Goal: Task Accomplishment & Management: Use online tool/utility

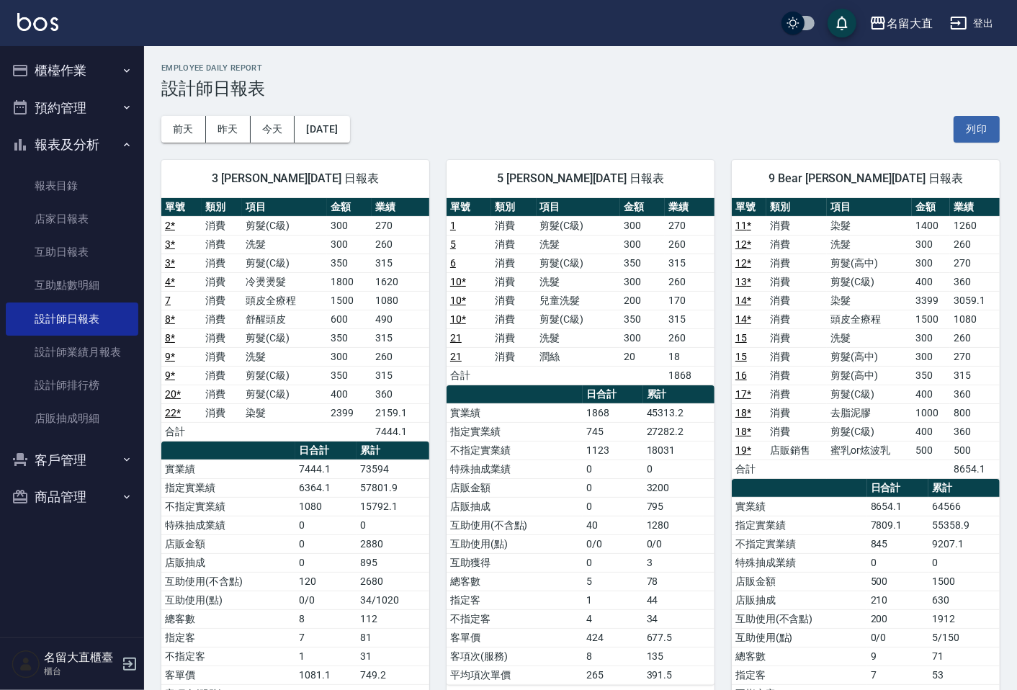
click at [285, 241] on td "洗髮" at bounding box center [284, 244] width 85 height 19
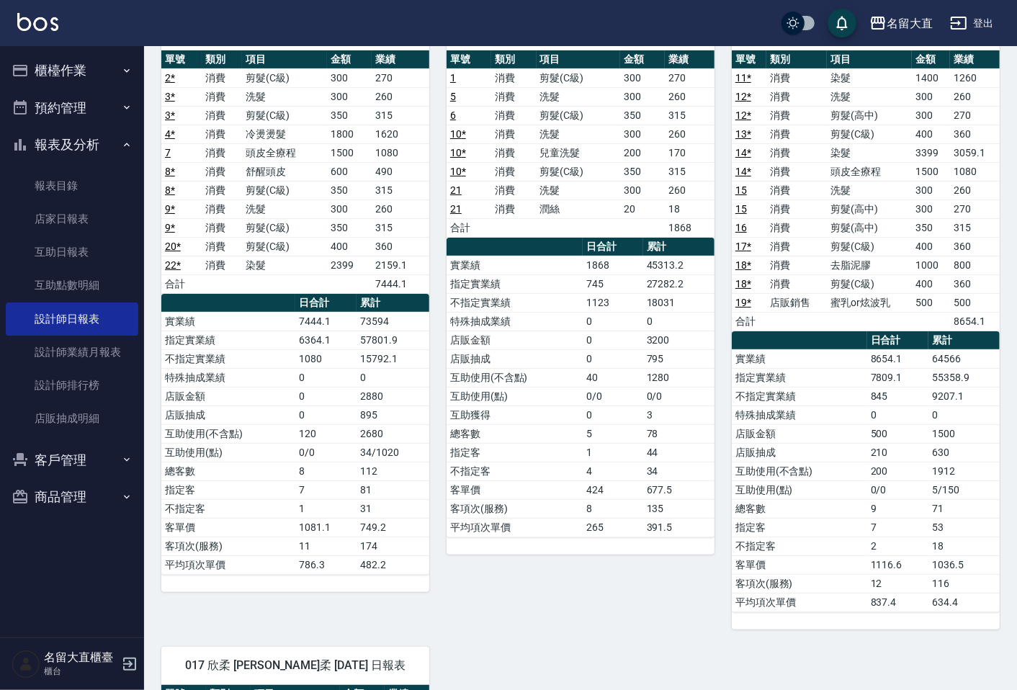
scroll to position [160, 0]
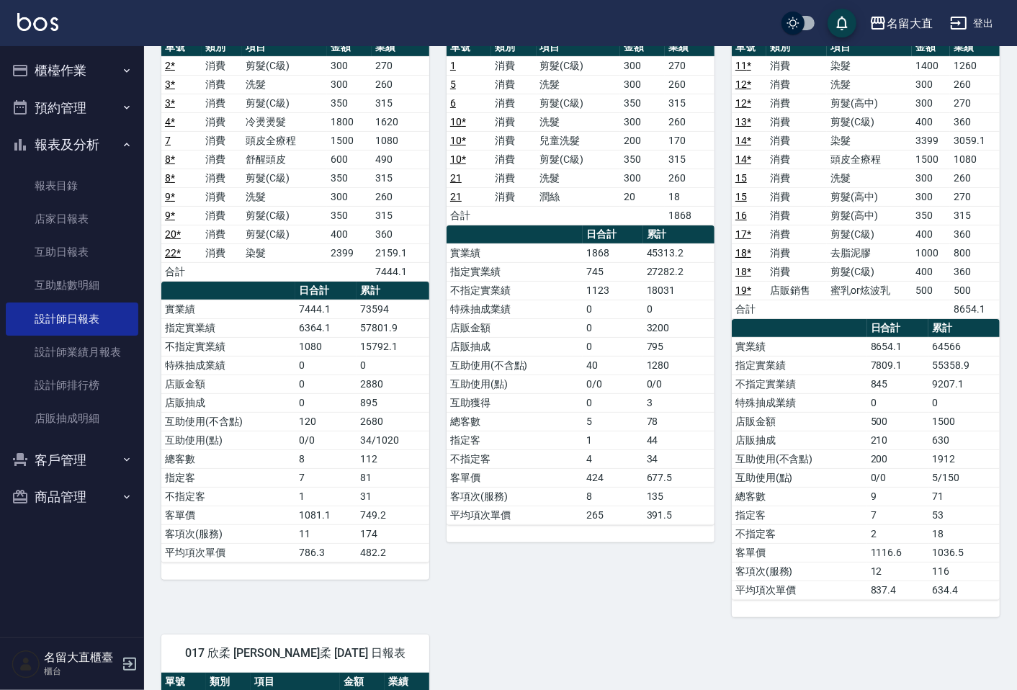
click at [300, 275] on td "a dense table" at bounding box center [284, 271] width 85 height 19
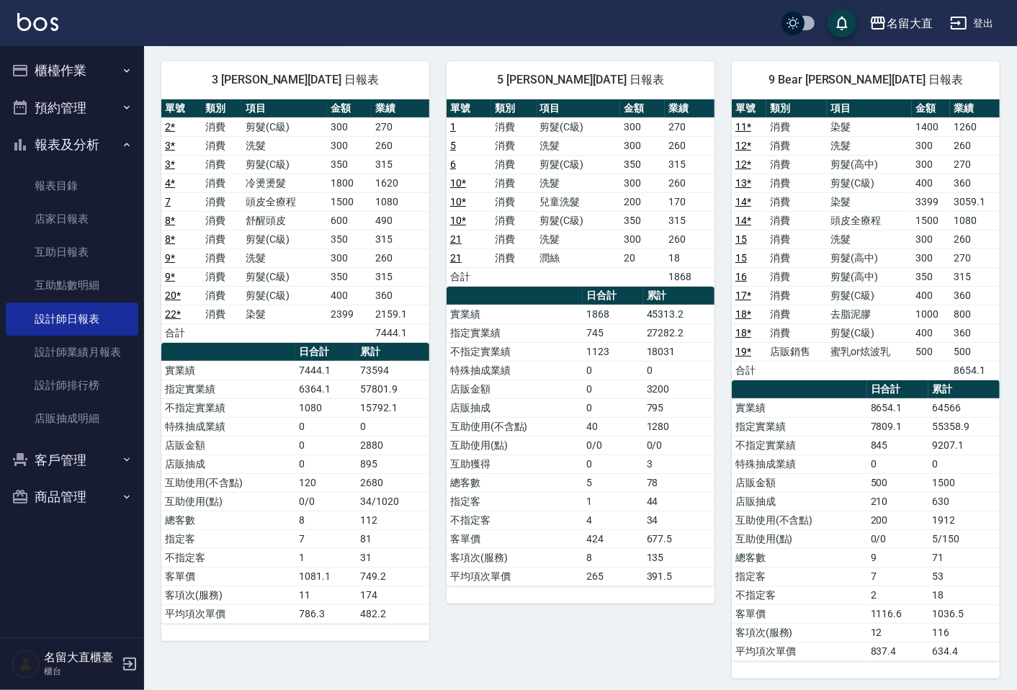
scroll to position [0, 0]
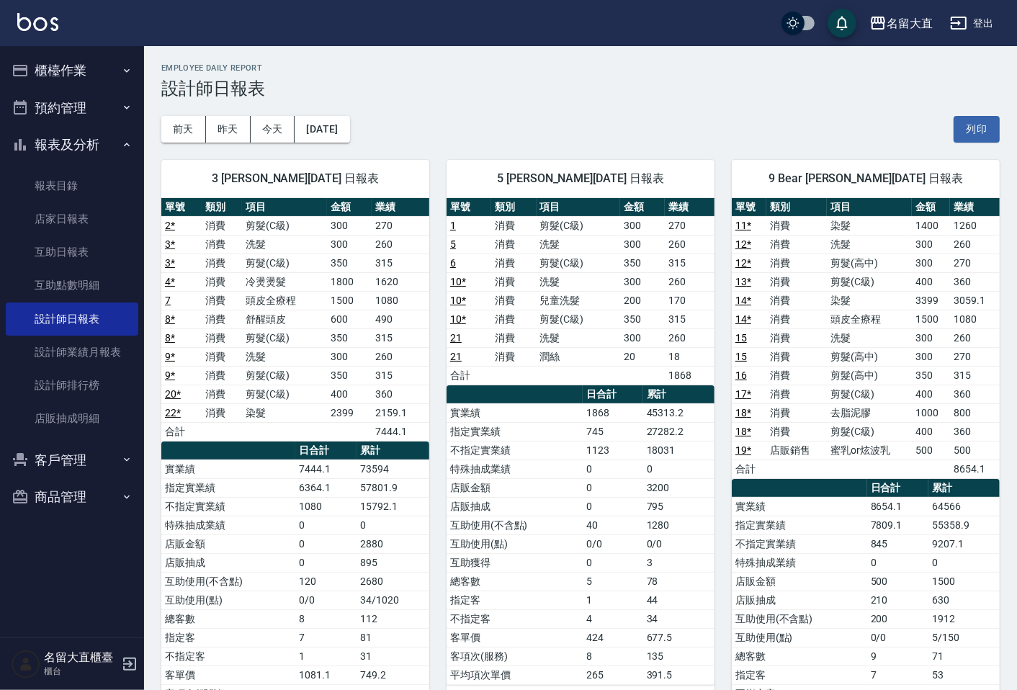
click at [52, 69] on button "櫃檯作業" at bounding box center [72, 70] width 133 height 37
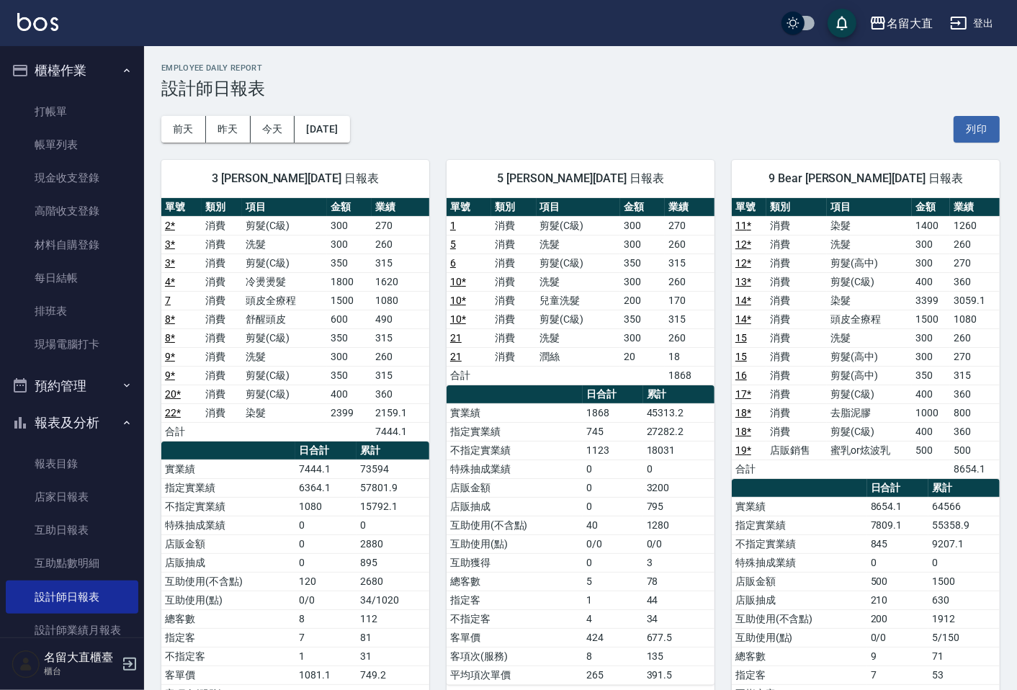
click at [212, 166] on div "3 [PERSON_NAME][DATE] 日報表" at bounding box center [295, 178] width 268 height 37
click at [83, 116] on link "打帳單" at bounding box center [72, 111] width 133 height 33
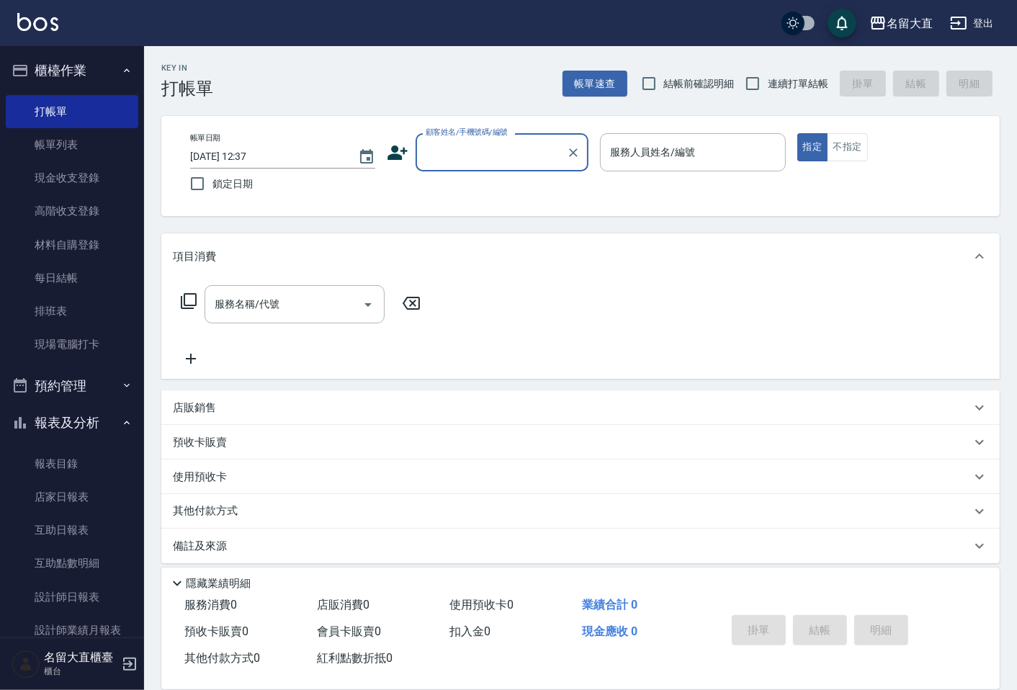
click at [463, 147] on input "顧客姓名/手機號碼/編號" at bounding box center [491, 152] width 138 height 25
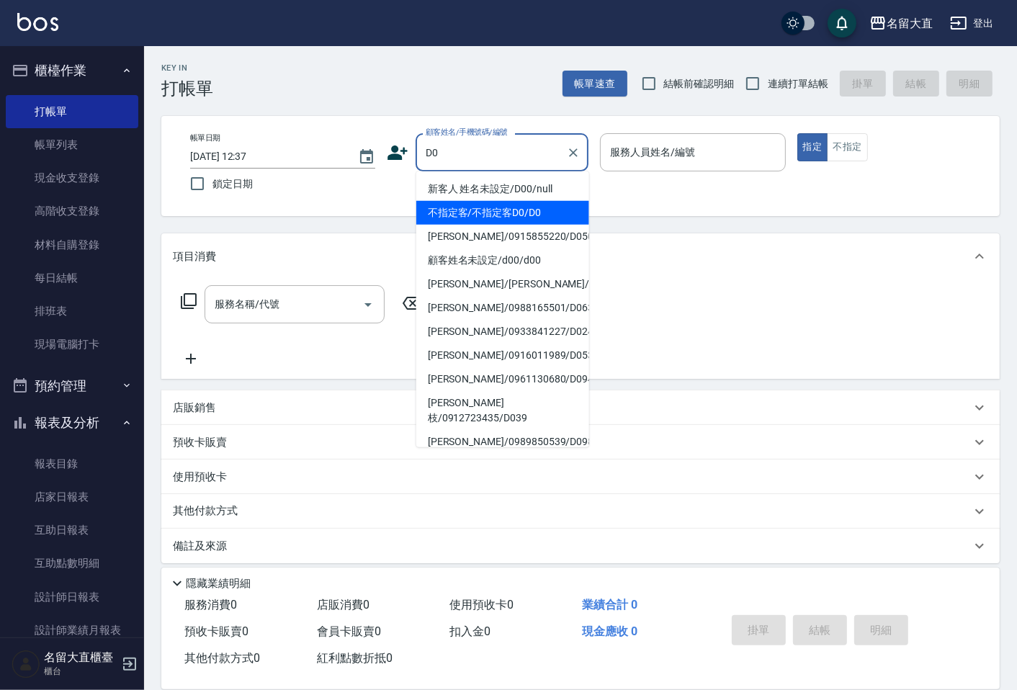
type input "不指定客/不指定客D0/D0"
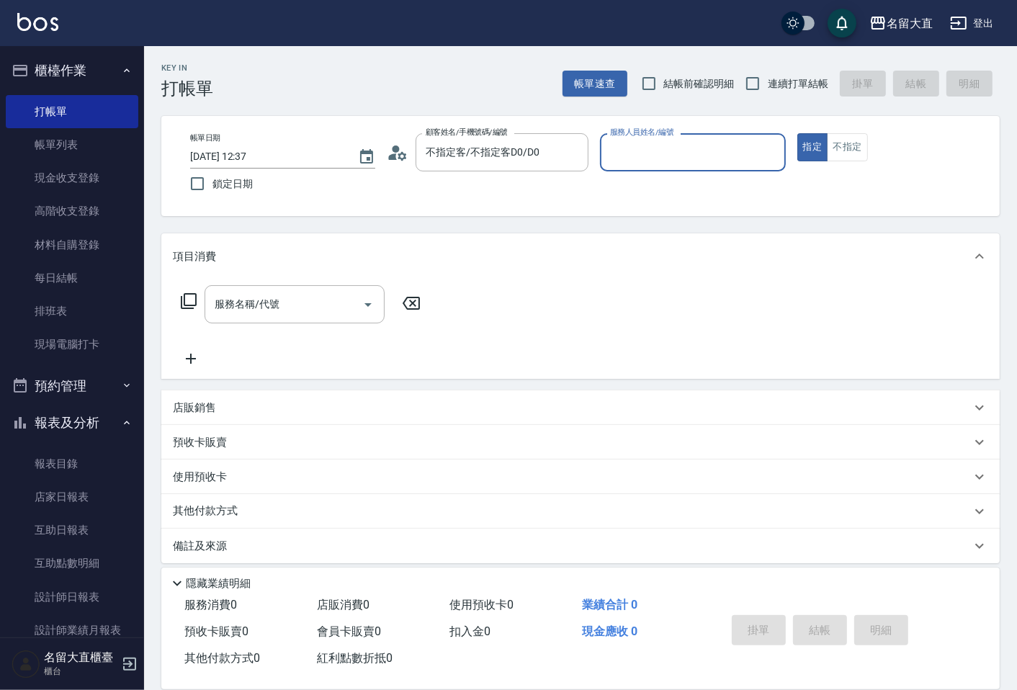
type input "[PERSON_NAME]3"
click at [798, 133] on button "指定" at bounding box center [813, 147] width 31 height 28
type button "true"
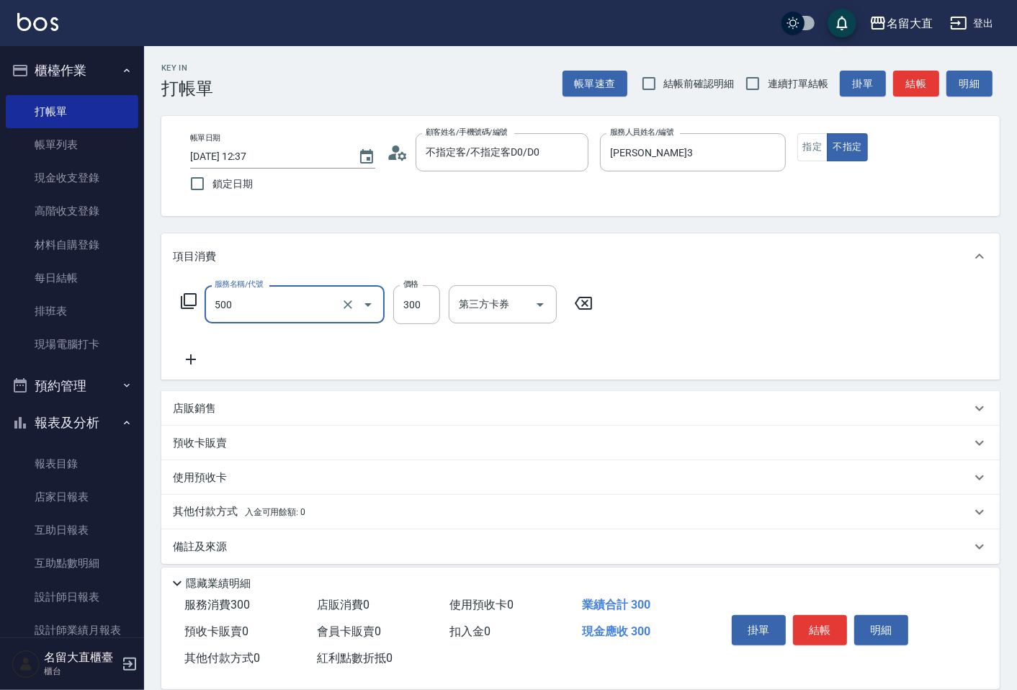
type input "洗髮(500)"
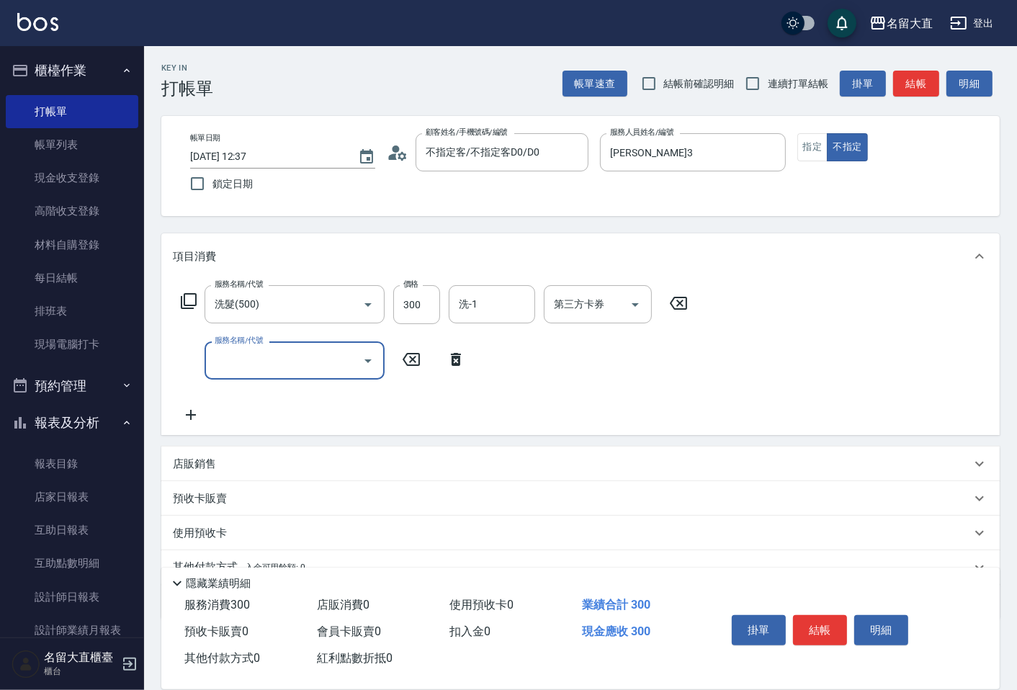
type input "3"
type input "潤絲(802)"
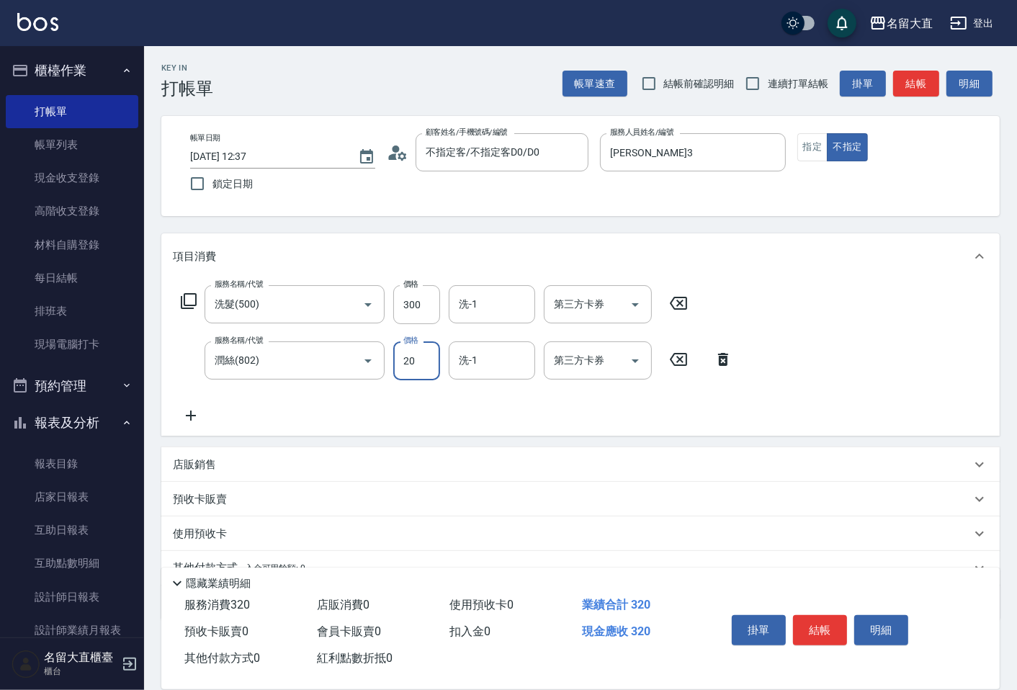
type input "20"
click at [753, 84] on input "連續打單結帳" at bounding box center [753, 83] width 30 height 30
checkbox input "true"
click at [930, 83] on button "結帳" at bounding box center [917, 84] width 46 height 27
